Goal: Find specific page/section: Find specific page/section

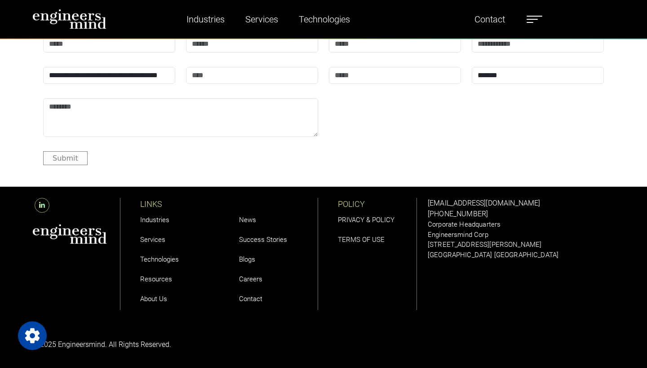
scroll to position [3162, 0]
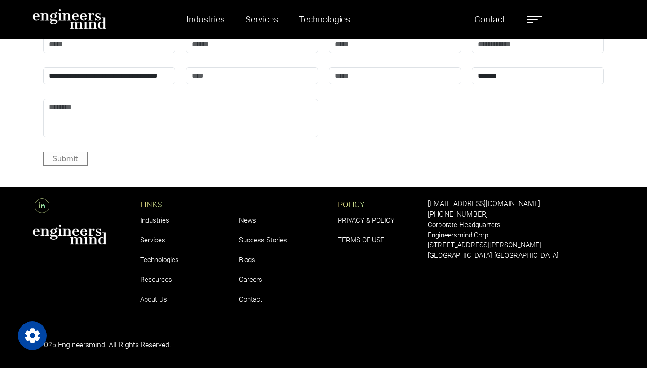
click at [241, 280] on link "Careers" at bounding box center [250, 280] width 23 height 8
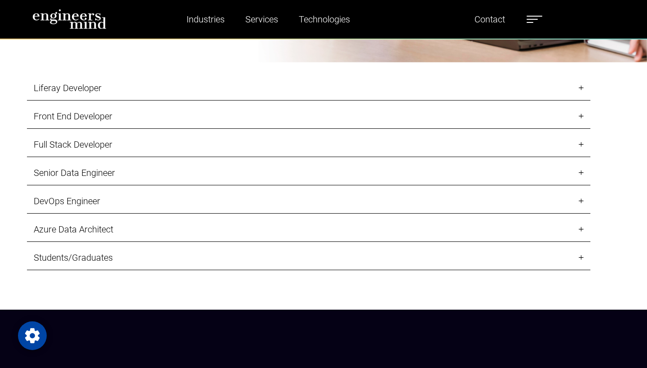
scroll to position [980, 0]
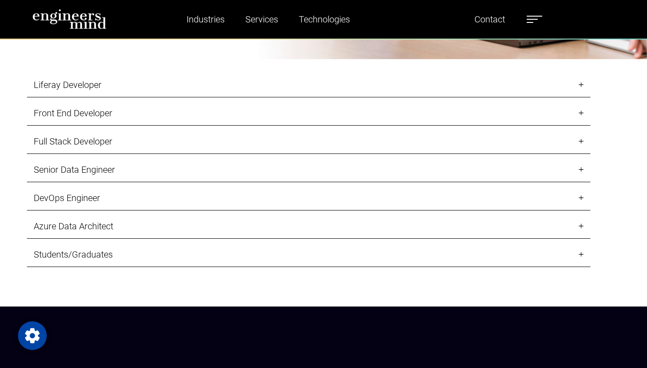
click at [440, 91] on link "Liferay Developer" at bounding box center [308, 85] width 563 height 25
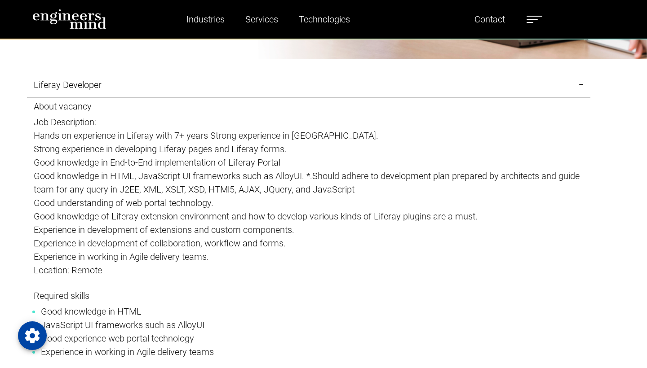
click at [440, 91] on link "Liferay Developer" at bounding box center [308, 85] width 563 height 25
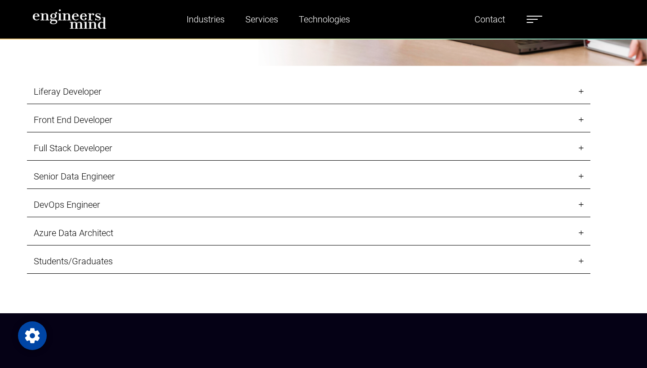
scroll to position [971, 0]
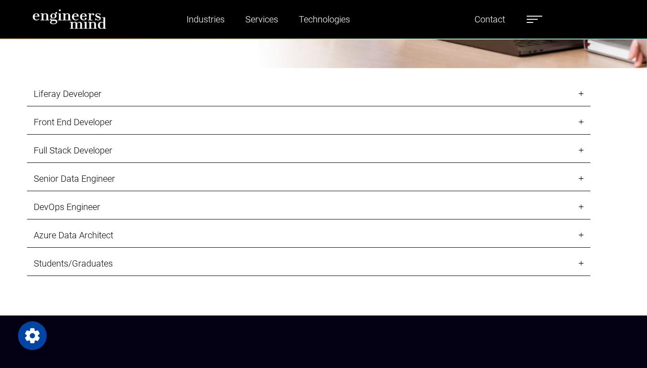
click at [234, 267] on link "Students/Graduates" at bounding box center [308, 264] width 563 height 25
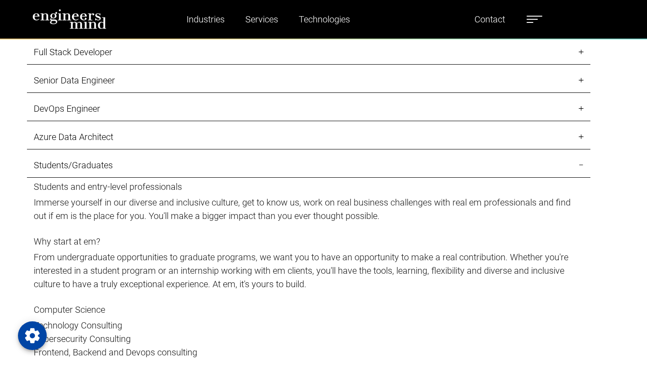
scroll to position [1003, 0]
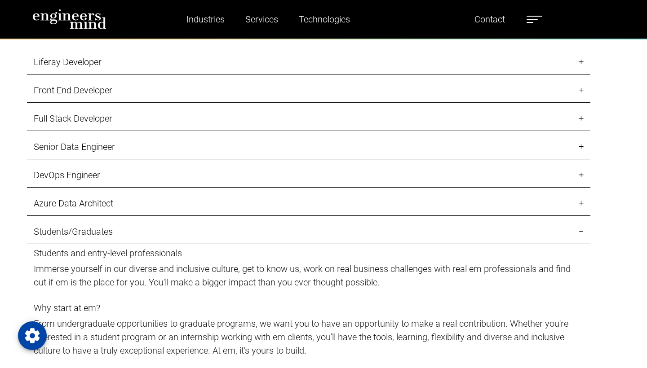
click at [203, 226] on link "Students/Graduates" at bounding box center [308, 232] width 563 height 25
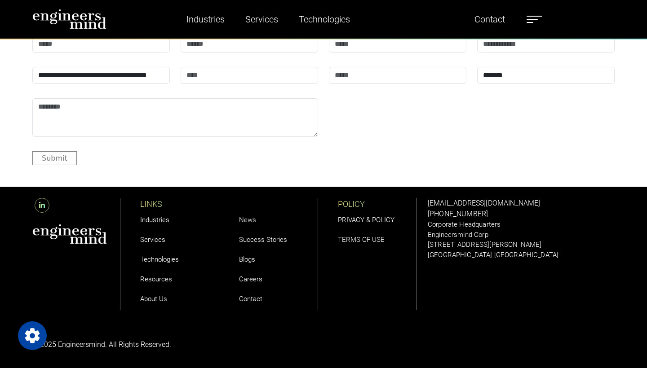
scroll to position [3544, 0]
click at [251, 276] on link "Careers" at bounding box center [250, 279] width 23 height 8
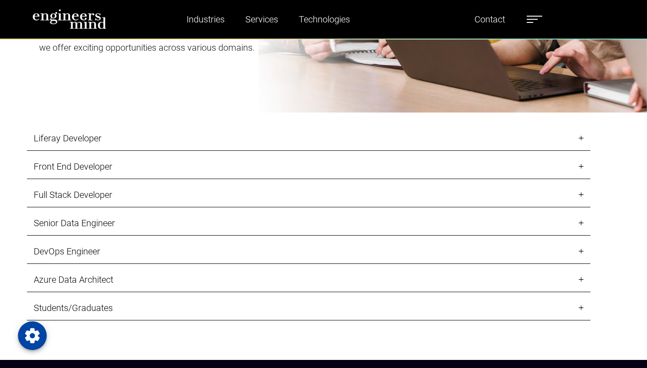
scroll to position [928, 0]
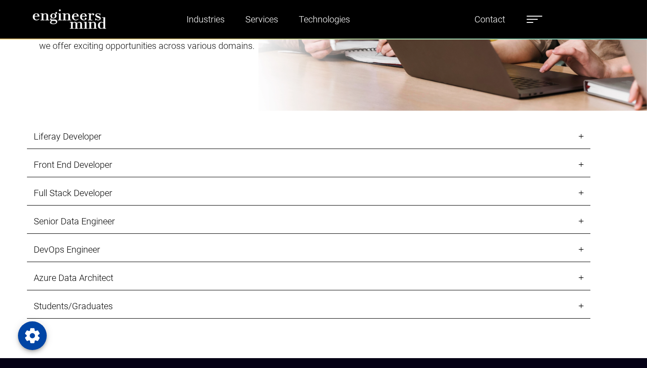
click at [240, 137] on link "Liferay Developer" at bounding box center [308, 136] width 563 height 25
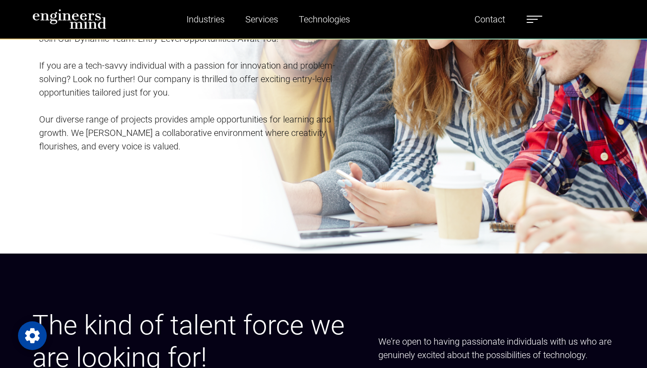
scroll to position [2072, 0]
